Goal: Task Accomplishment & Management: Use online tool/utility

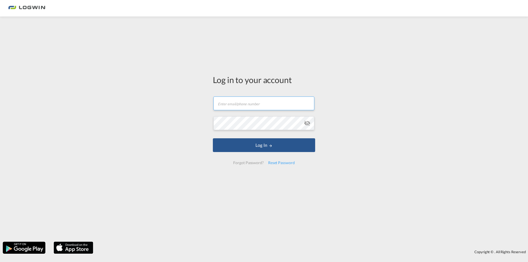
drag, startPoint x: 255, startPoint y: 104, endPoint x: 250, endPoint y: 110, distance: 8.4
click at [255, 104] on input "text" at bounding box center [263, 103] width 101 height 14
paste input "[PERSON_NAME][EMAIL_ADDRESS][DOMAIN_NAME]"
type input "[PERSON_NAME][EMAIL_ADDRESS][DOMAIN_NAME]"
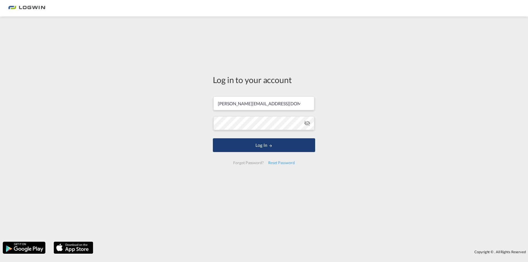
click at [245, 148] on button "Log In" at bounding box center [264, 145] width 102 height 14
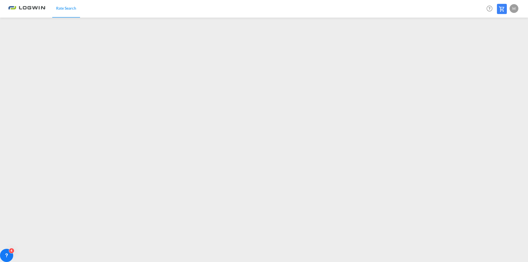
click at [512, 8] on div "M" at bounding box center [513, 8] width 9 height 9
click at [499, 43] on button "Logout" at bounding box center [507, 42] width 36 height 11
